Goal: Browse casually

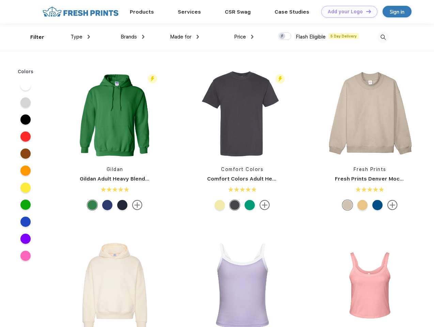
click at [347, 12] on link "Add your Logo Design Tool" at bounding box center [349, 12] width 56 height 12
click at [0, 0] on div "Design Tool" at bounding box center [0, 0] width 0 height 0
click at [366, 11] on link "Add your Logo Design Tool" at bounding box center [349, 12] width 56 height 12
click at [33, 37] on div "Filter" at bounding box center [37, 37] width 14 height 8
click at [80, 37] on span "Type" at bounding box center [77, 37] width 12 height 6
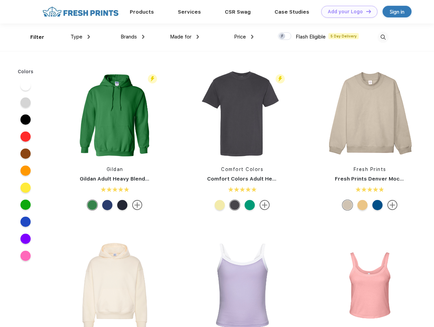
click at [133, 37] on span "Brands" at bounding box center [129, 37] width 16 height 6
click at [185, 37] on span "Made for" at bounding box center [180, 37] width 21 height 6
click at [244, 37] on span "Price" at bounding box center [240, 37] width 12 height 6
click at [285, 36] on div at bounding box center [284, 35] width 13 height 7
click at [282, 36] on input "checkbox" at bounding box center [280, 34] width 4 height 4
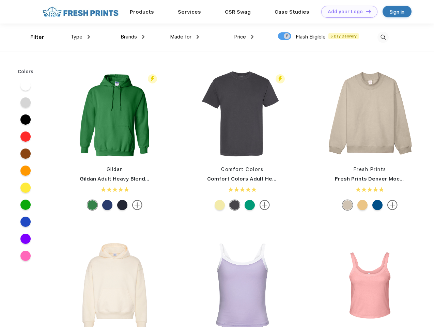
click at [383, 37] on img at bounding box center [383, 37] width 11 height 11
